Goal: Information Seeking & Learning: Learn about a topic

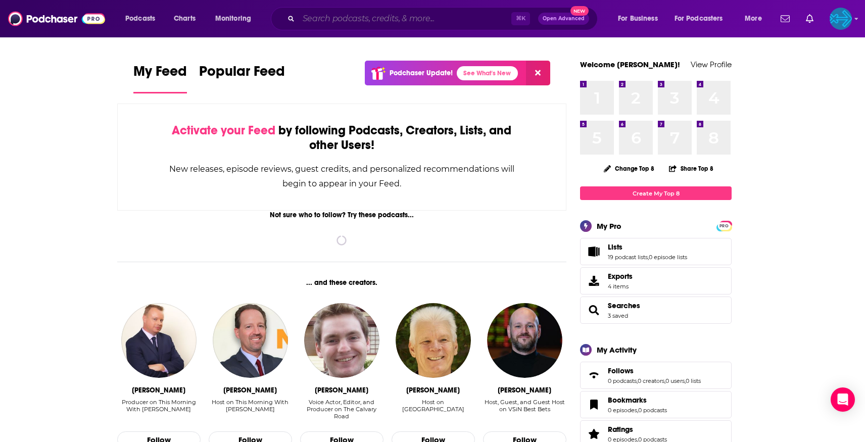
click at [324, 25] on input "Search podcasts, credits, & more..." at bounding box center [405, 19] width 213 height 16
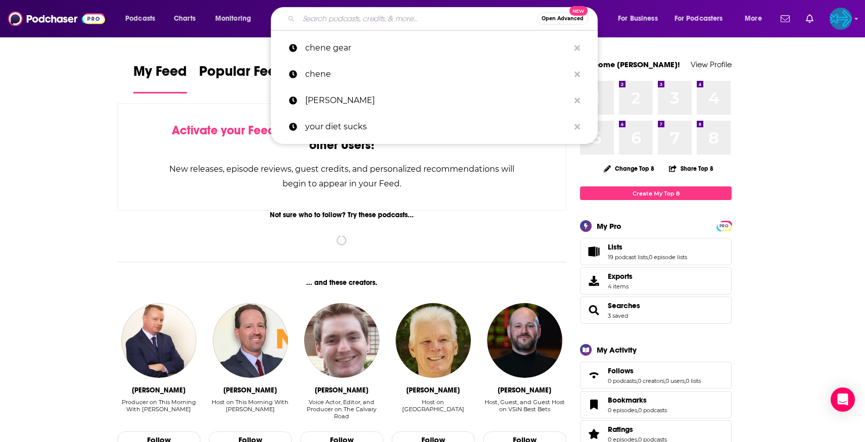
type input "c"
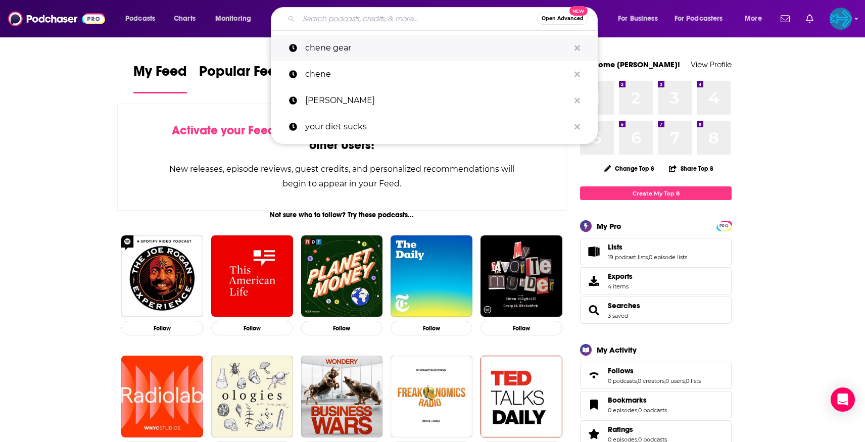
click at [336, 52] on p "chene gear" at bounding box center [437, 48] width 264 height 26
type input "chene gear"
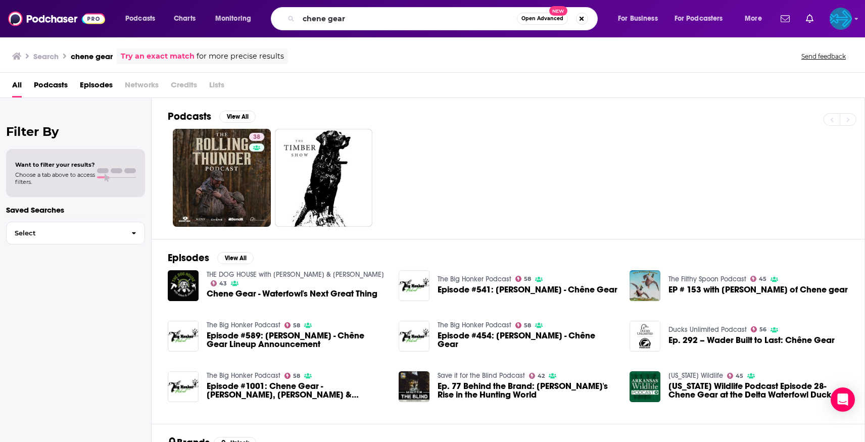
click at [91, 87] on span "Episodes" at bounding box center [96, 87] width 33 height 21
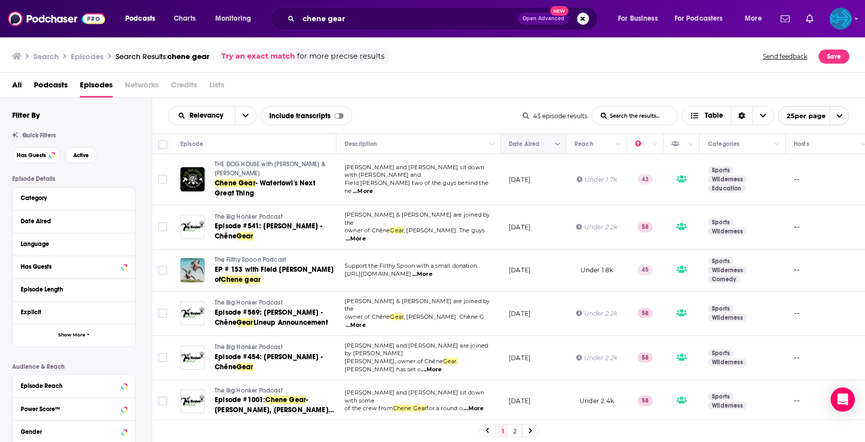
click at [555, 147] on icon "Column Actions" at bounding box center [557, 144] width 5 height 6
click at [552, 146] on div at bounding box center [432, 221] width 865 height 442
click at [235, 122] on button "open menu" at bounding box center [245, 116] width 21 height 18
click at [213, 177] on div "New" at bounding box center [212, 184] width 88 height 17
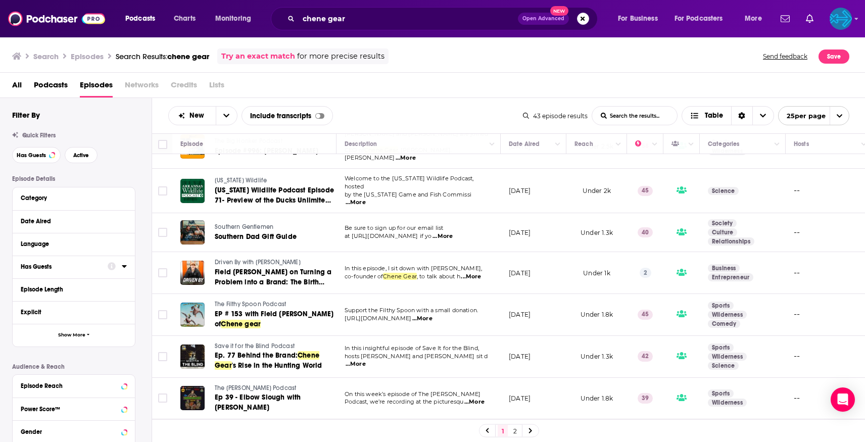
scroll to position [73, 0]
click at [234, 300] on span "The Filthy Spoon Podcast" at bounding box center [250, 303] width 71 height 7
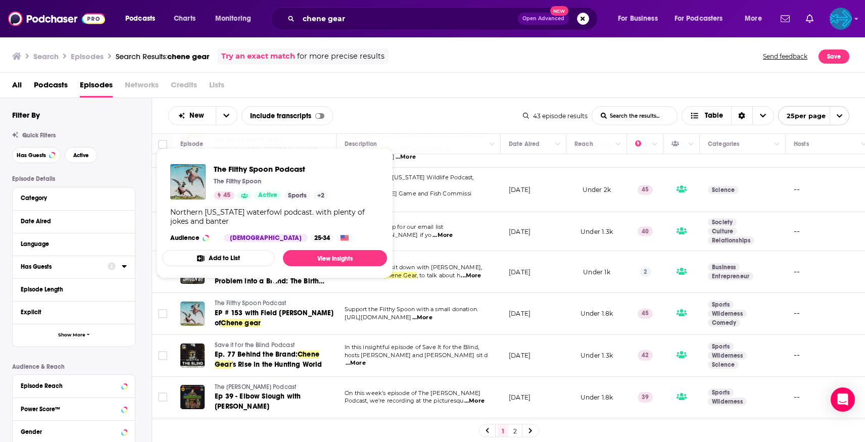
click at [237, 300] on span "The Filthy Spoon Podcast" at bounding box center [250, 303] width 71 height 7
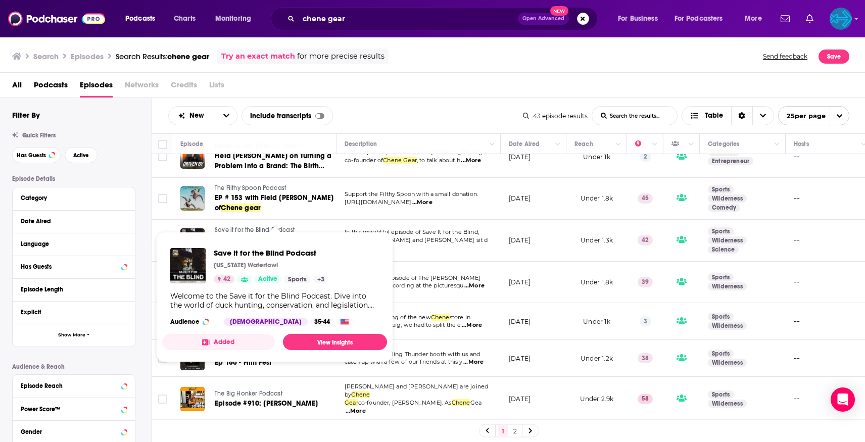
scroll to position [191, 0]
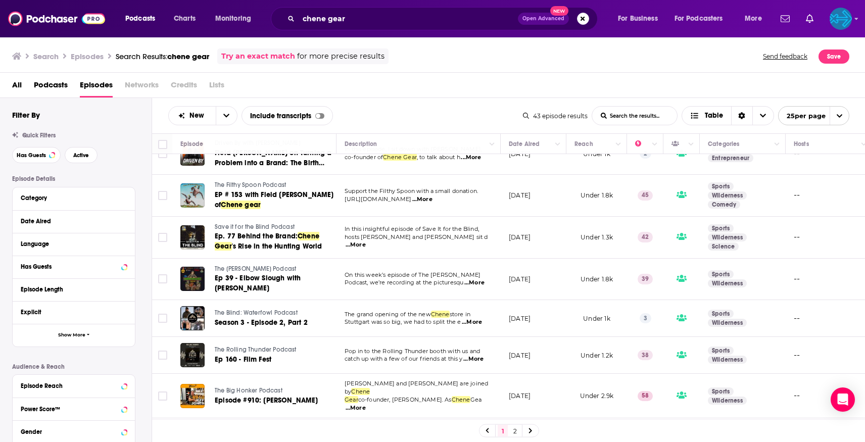
click at [477, 279] on span "...More" at bounding box center [474, 283] width 20 height 8
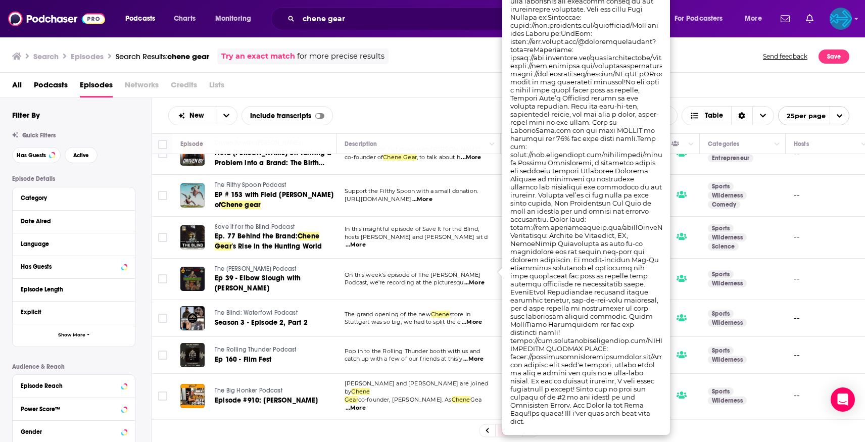
click at [477, 279] on span "...More" at bounding box center [474, 283] width 20 height 8
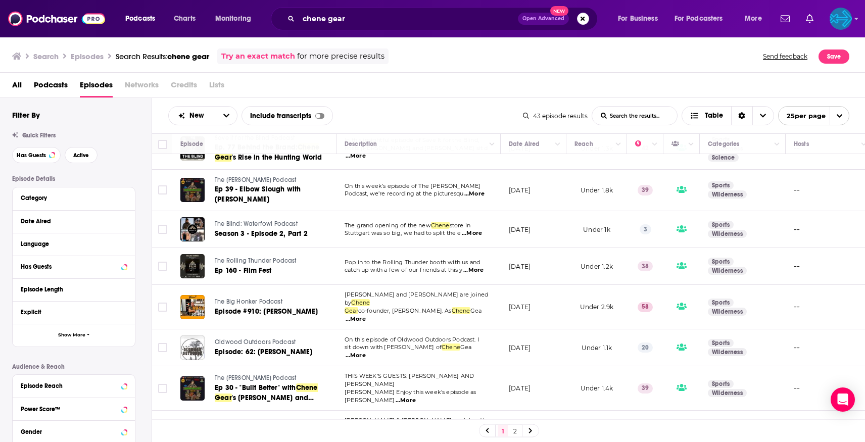
scroll to position [283, 0]
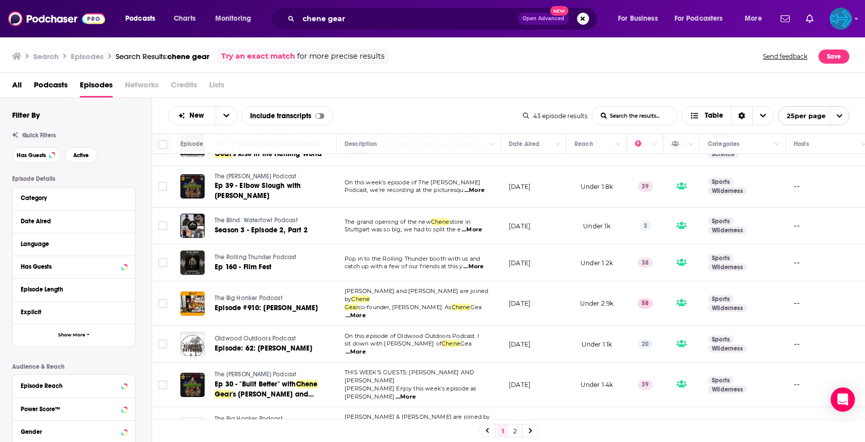
click at [268, 335] on span "Oldwood Outdoors Podcast" at bounding box center [255, 338] width 81 height 7
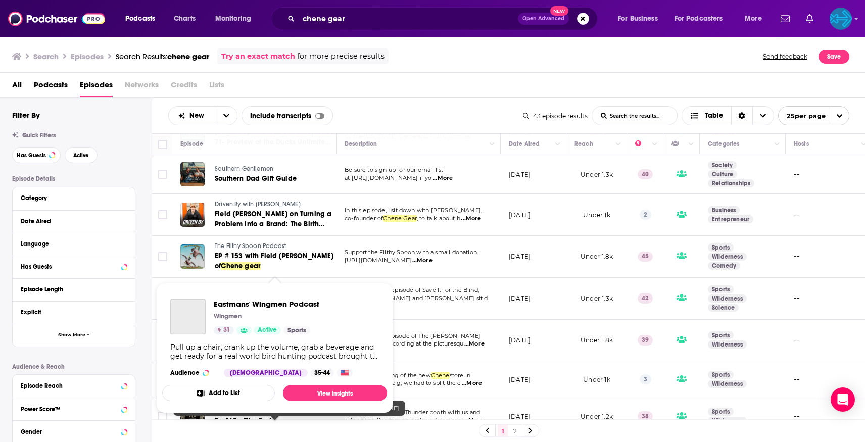
scroll to position [0, 0]
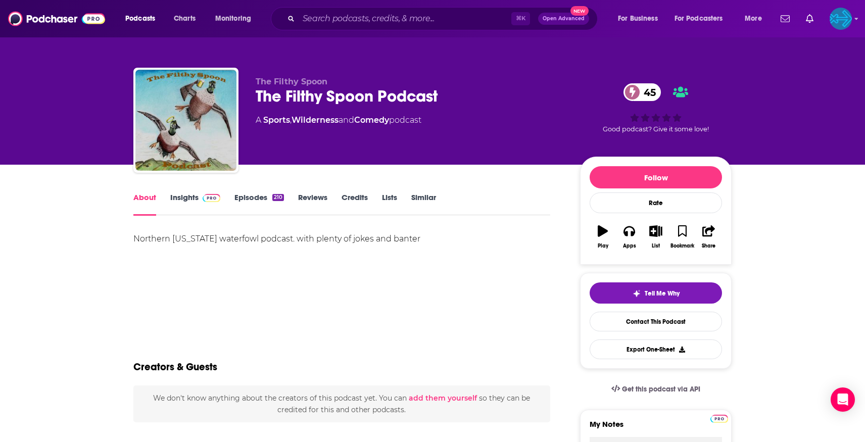
click at [190, 201] on link "Insights" at bounding box center [195, 203] width 50 height 23
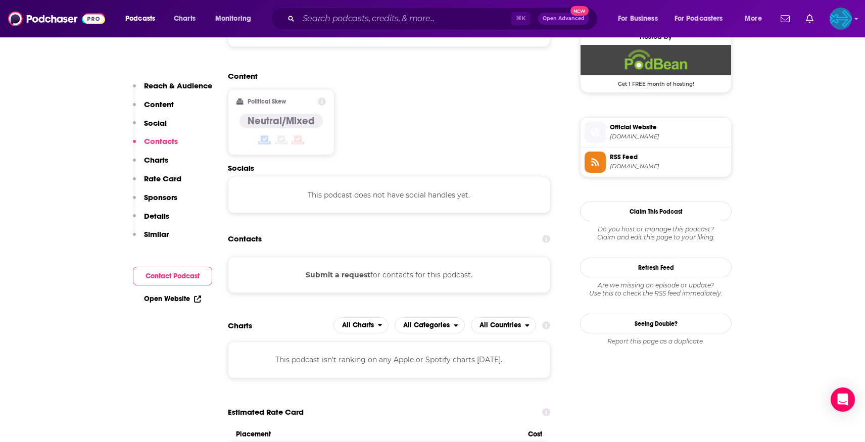
scroll to position [709, 0]
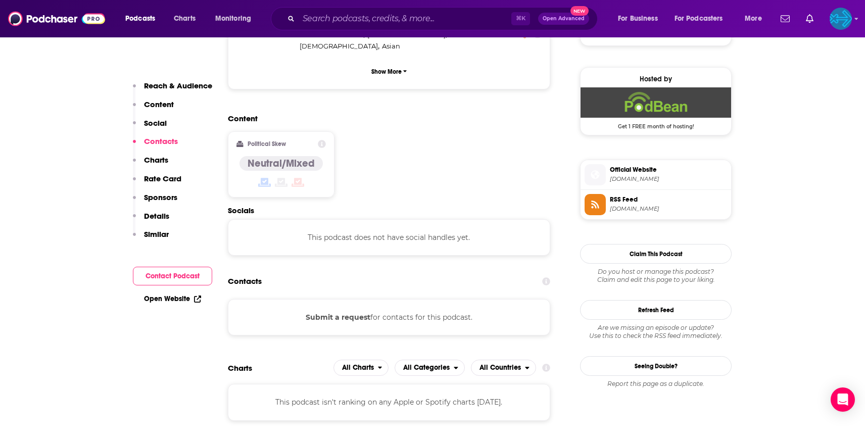
click at [652, 170] on span "Official Website" at bounding box center [668, 169] width 117 height 9
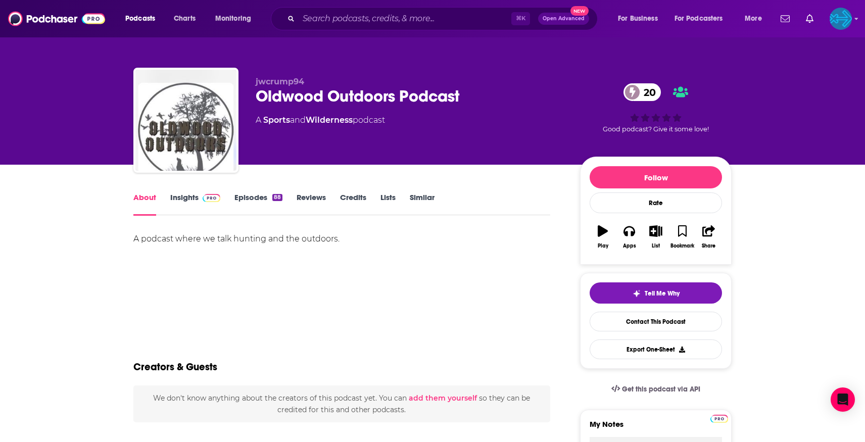
click at [235, 192] on link "Episodes 88" at bounding box center [258, 203] width 48 height 23
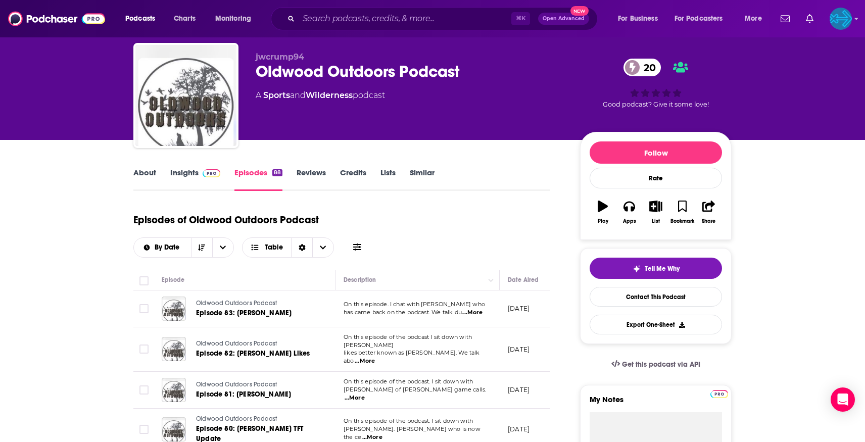
scroll to position [25, 0]
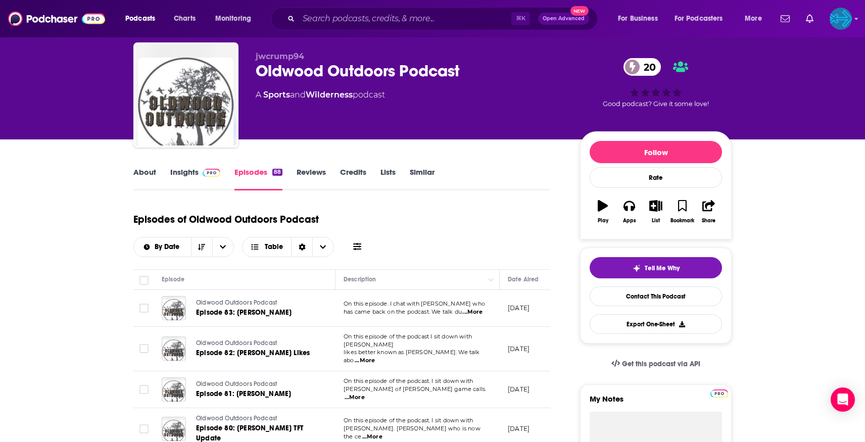
click at [200, 176] on span at bounding box center [210, 172] width 22 height 10
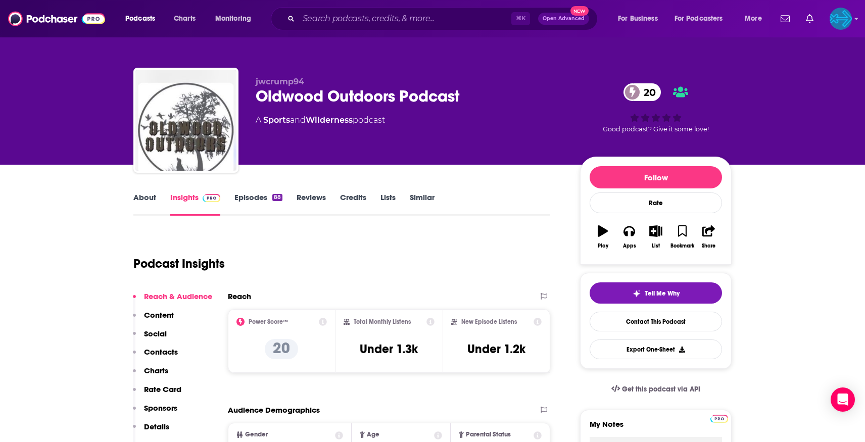
click at [150, 197] on link "About" at bounding box center [144, 203] width 23 height 23
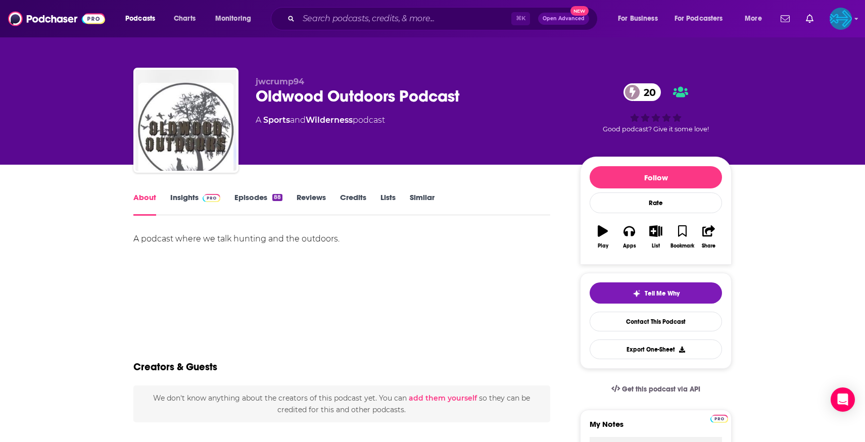
click at [254, 200] on link "Episodes 88" at bounding box center [258, 203] width 48 height 23
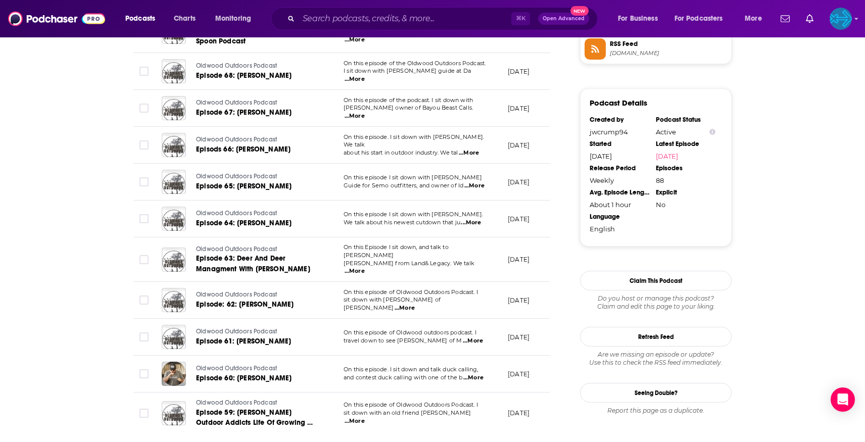
scroll to position [871, 0]
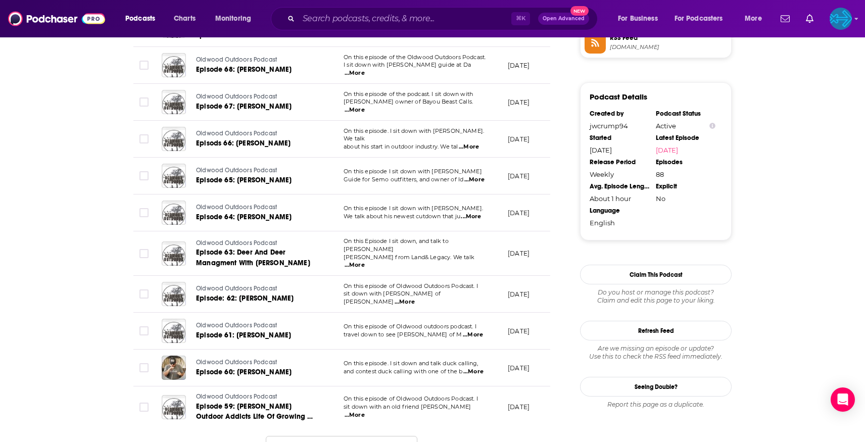
click at [415, 298] on span "...More" at bounding box center [405, 302] width 20 height 8
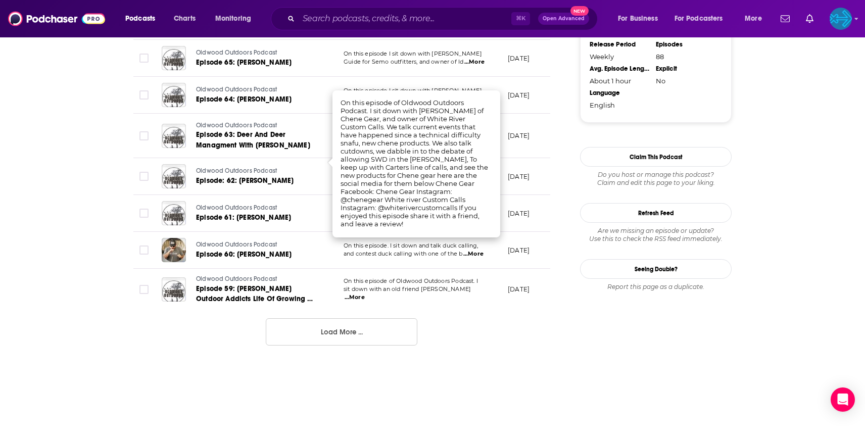
scroll to position [988, 0]
click at [327, 319] on button "Load More ..." at bounding box center [342, 332] width 152 height 27
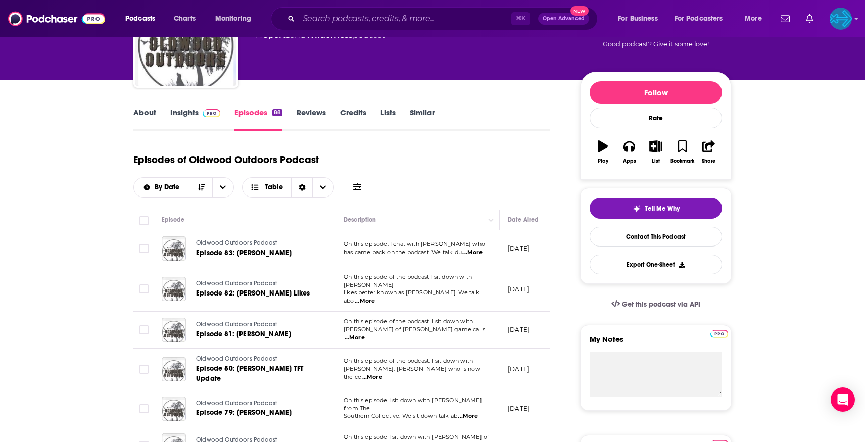
scroll to position [55, 0]
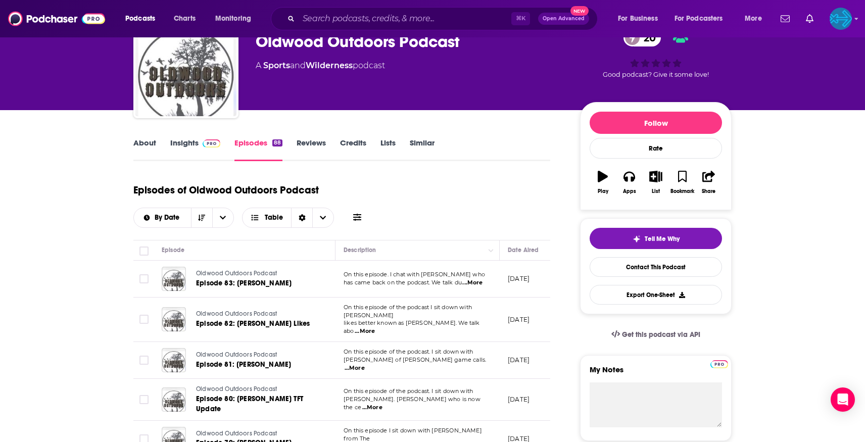
click at [200, 139] on span at bounding box center [210, 143] width 22 height 10
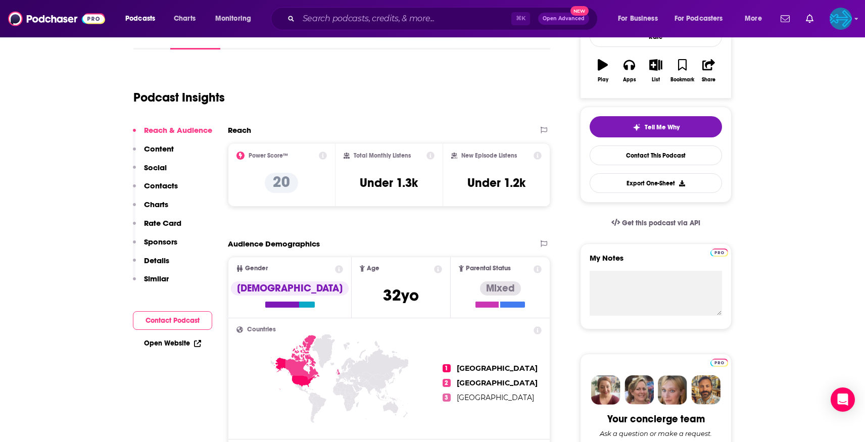
scroll to position [183, 0]
